Goal: Obtain resource: Download file/media

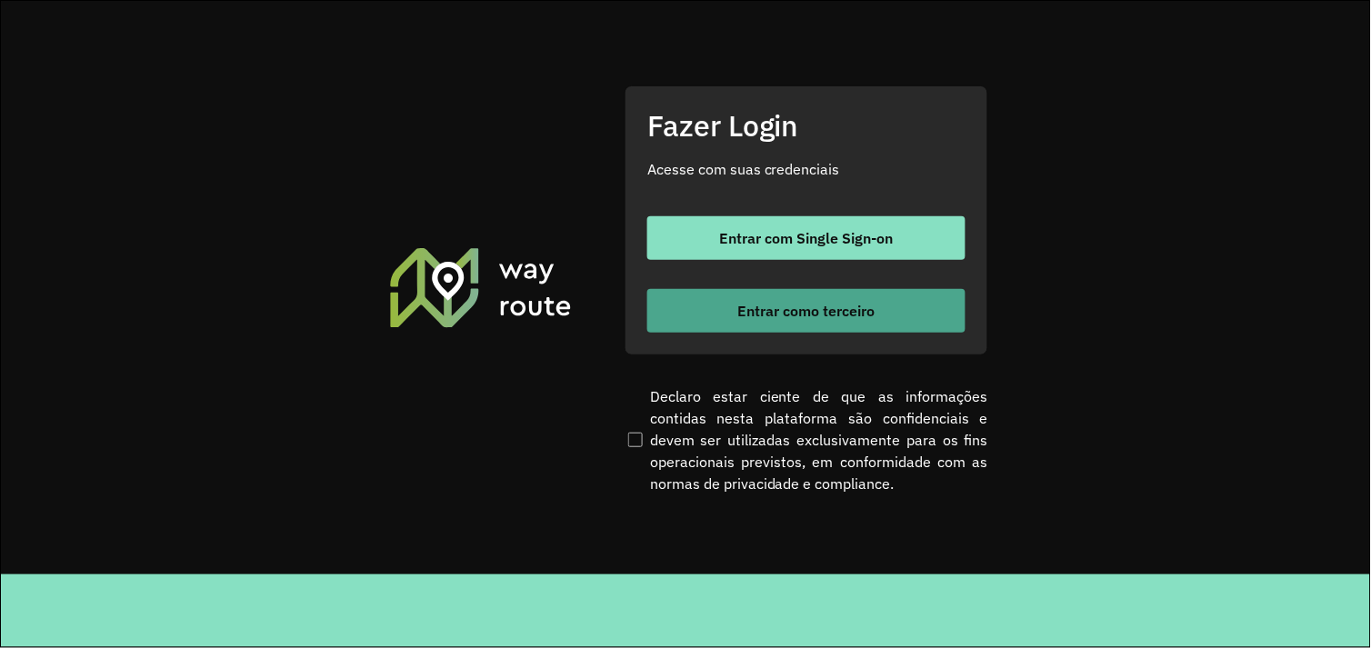
click at [805, 305] on span "Entrar como terceiro" at bounding box center [806, 311] width 137 height 15
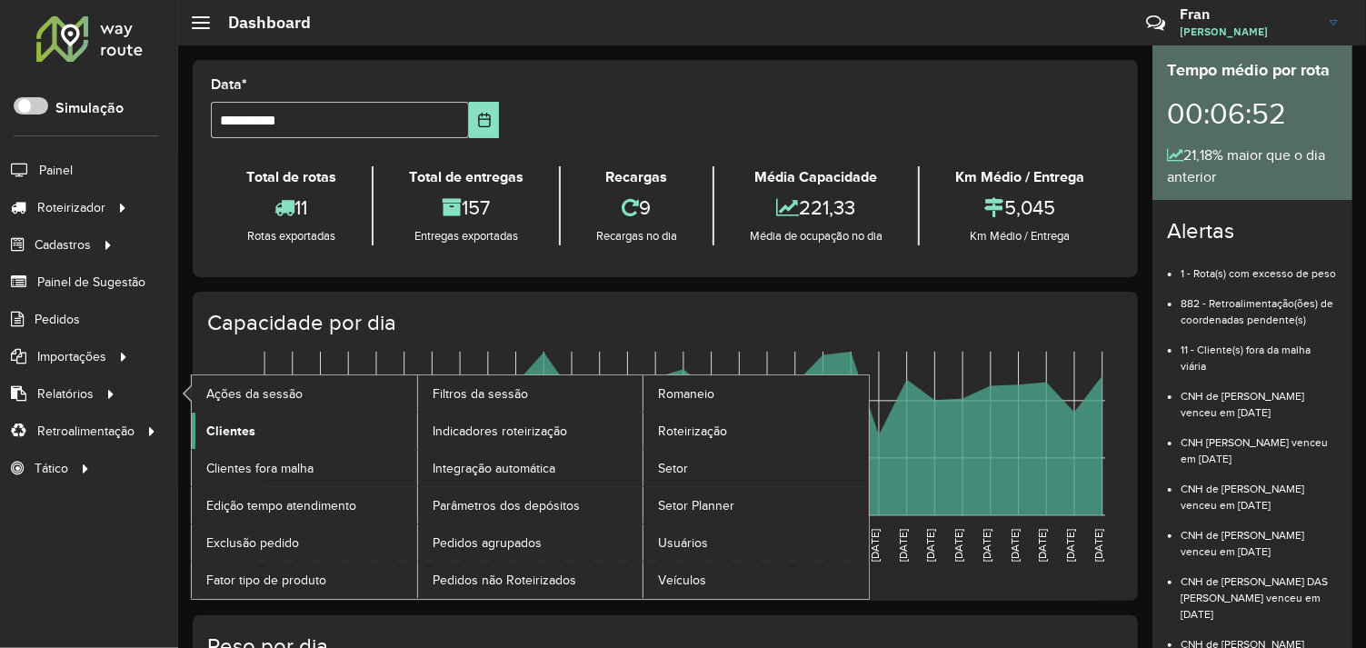
click at [224, 428] on span "Clientes" at bounding box center [230, 431] width 49 height 19
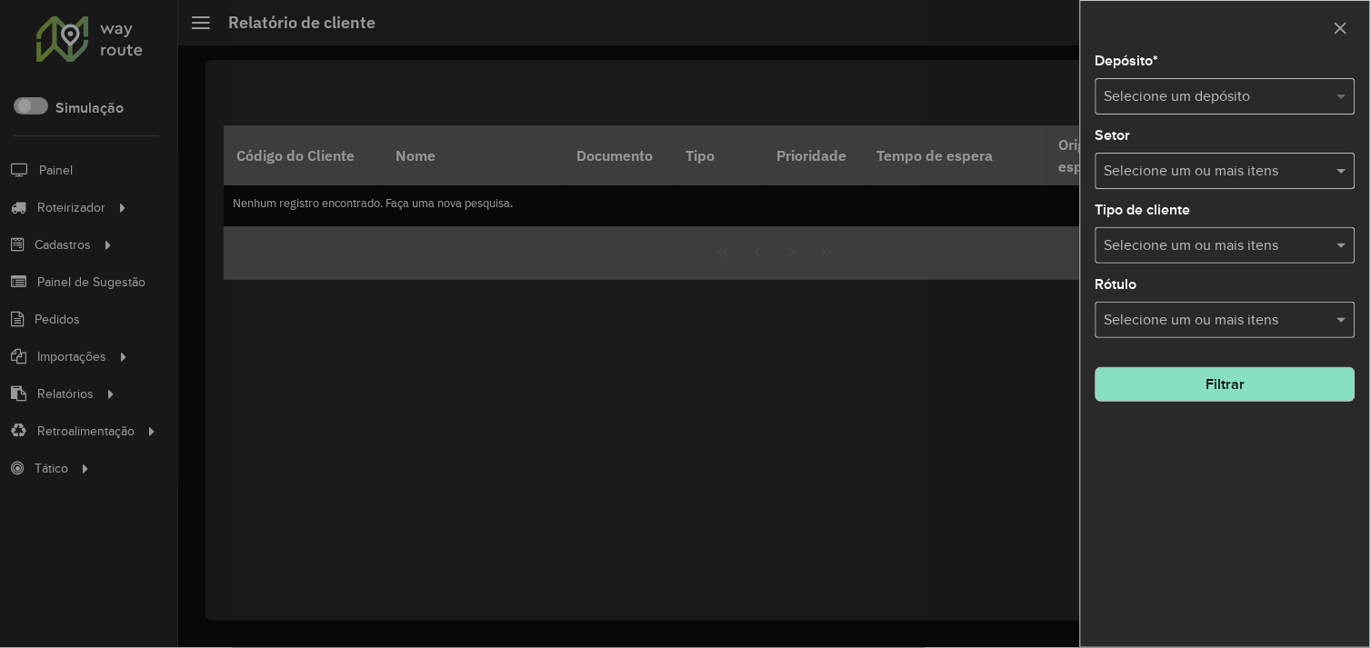
click at [1342, 95] on span at bounding box center [1344, 96] width 23 height 22
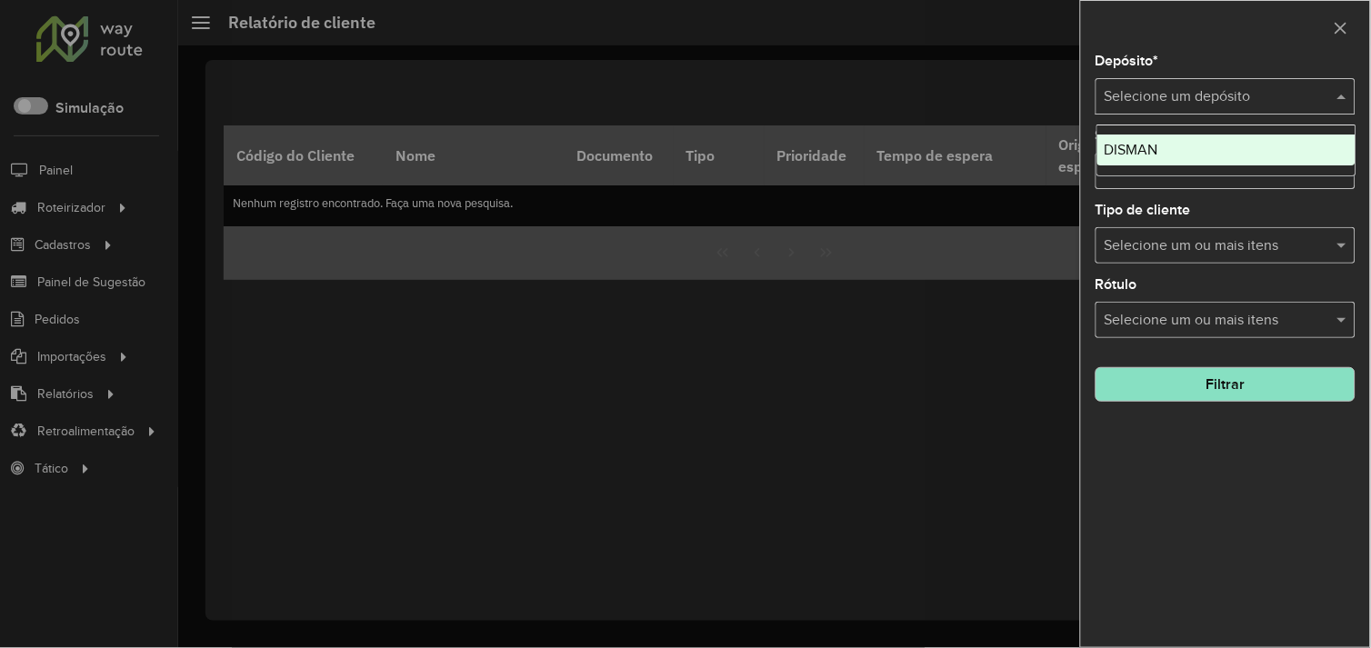
click at [1188, 149] on div "DISMAN" at bounding box center [1226, 150] width 258 height 31
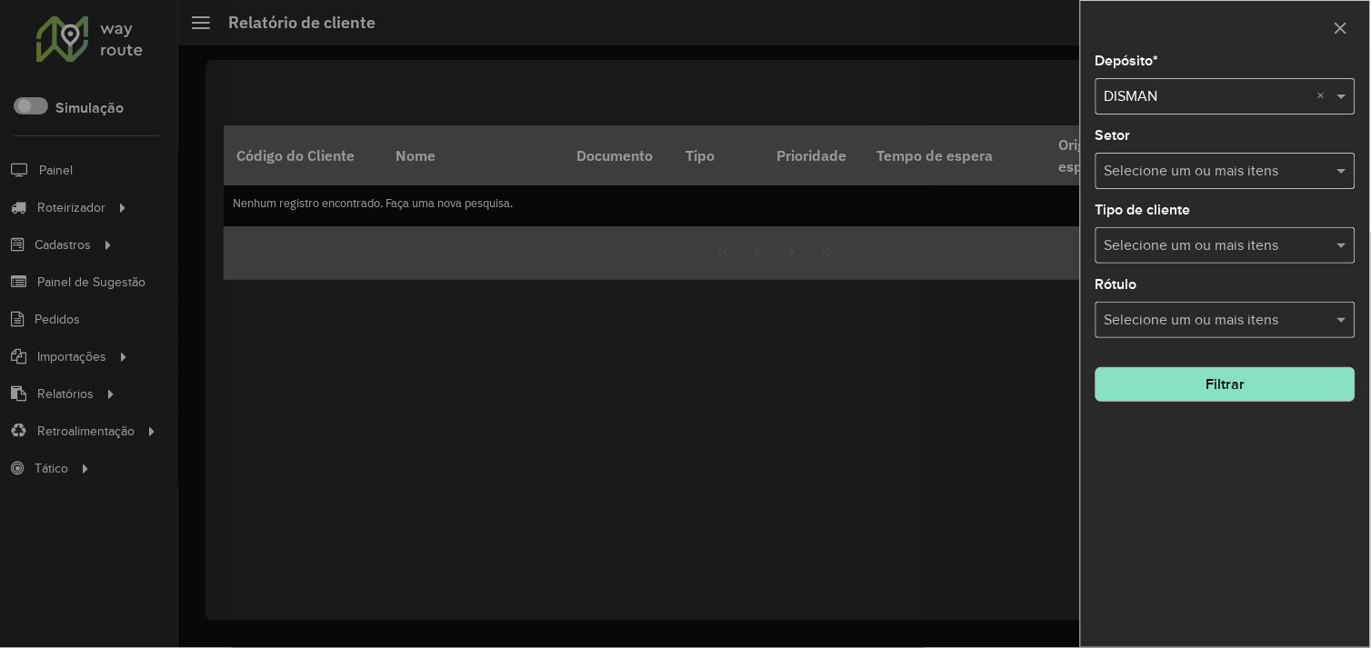
click at [1230, 387] on button "Filtrar" at bounding box center [1225, 384] width 260 height 35
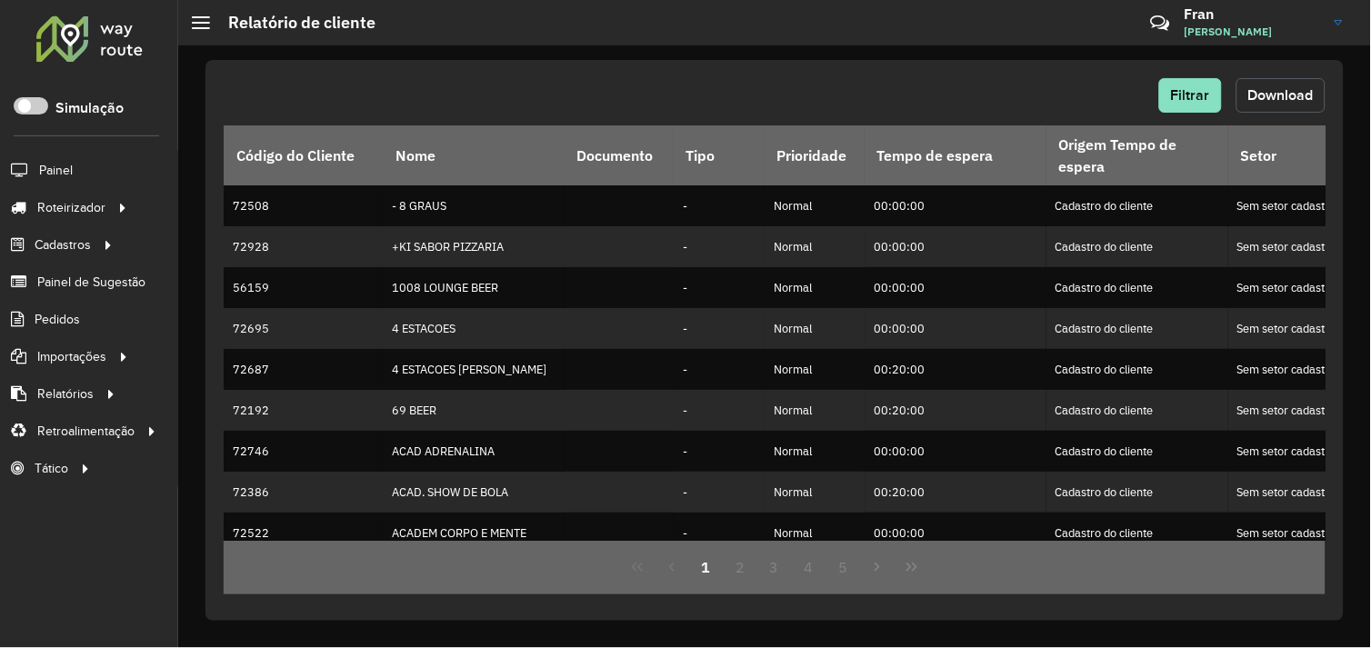
click at [1265, 92] on span "Download" at bounding box center [1280, 94] width 65 height 15
